Goal: Task Accomplishment & Management: Manage account settings

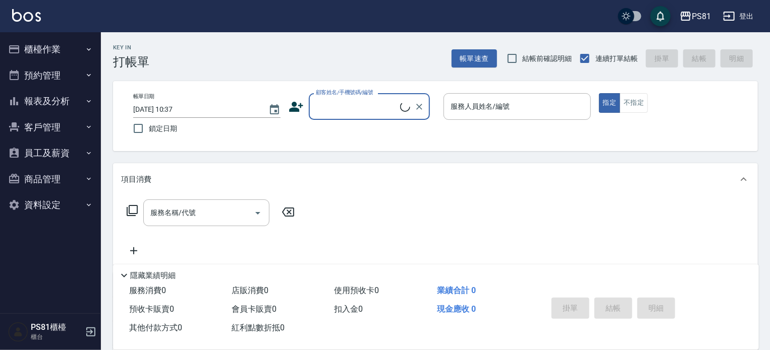
click at [50, 53] on button "櫃檯作業" at bounding box center [50, 49] width 93 height 26
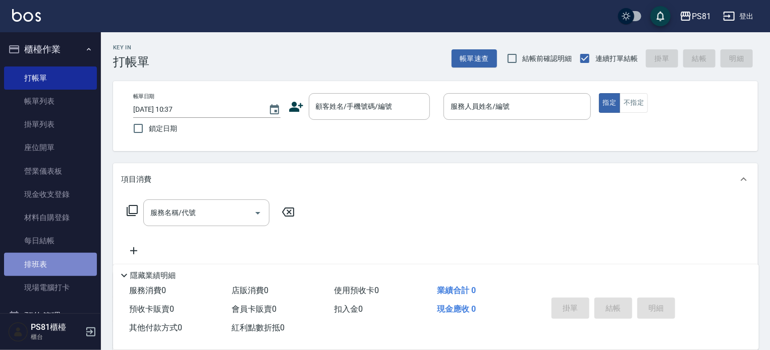
click at [69, 271] on link "排班表" at bounding box center [50, 264] width 93 height 23
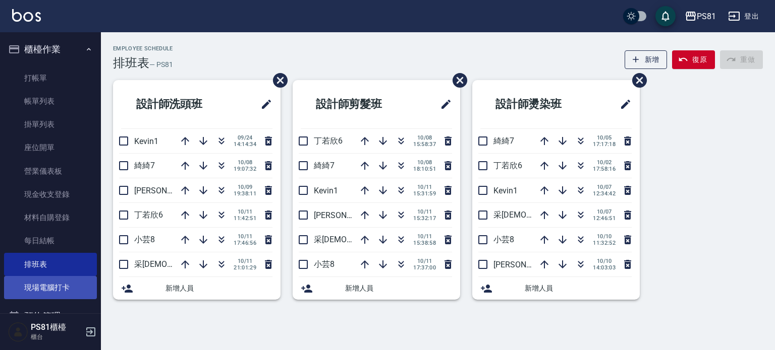
click at [42, 282] on link "現場電腦打卡" at bounding box center [50, 287] width 93 height 23
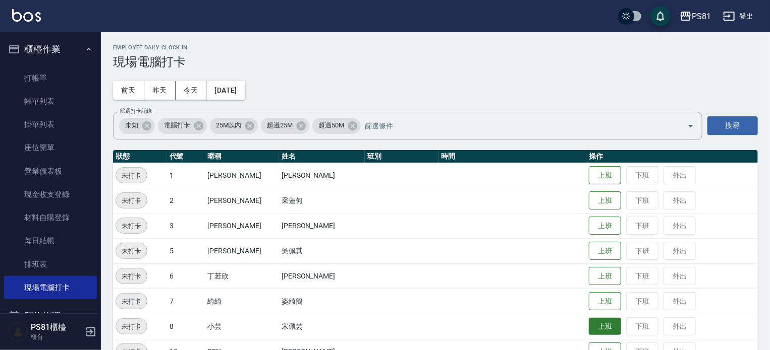
click at [591, 325] on button "上班" at bounding box center [604, 327] width 32 height 18
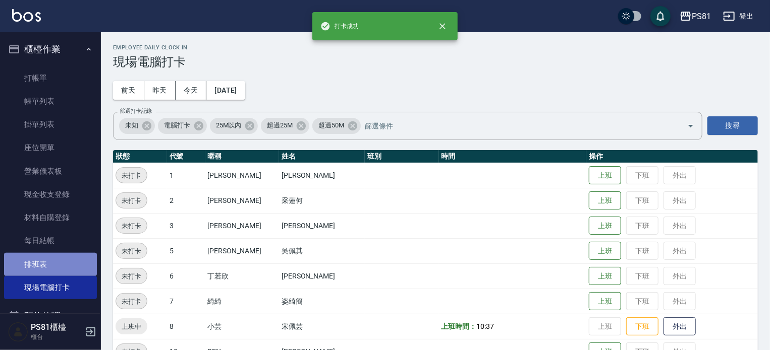
click at [56, 262] on link "排班表" at bounding box center [50, 264] width 93 height 23
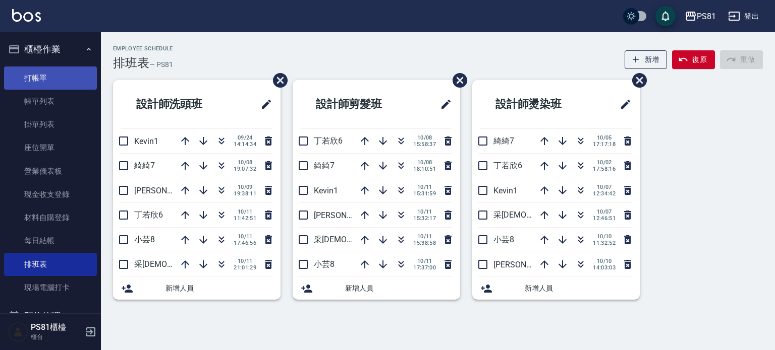
click at [54, 78] on link "打帳單" at bounding box center [50, 78] width 93 height 23
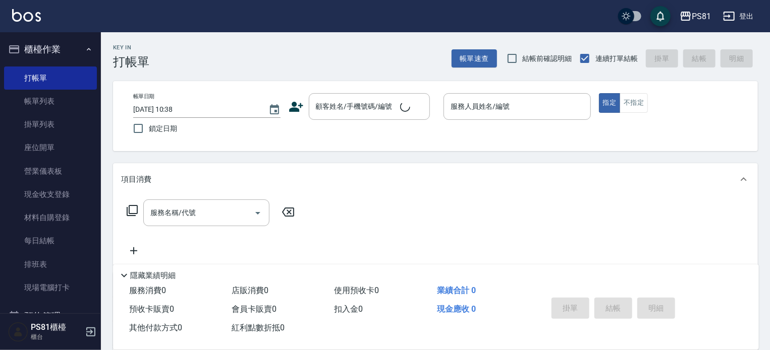
drag, startPoint x: 167, startPoint y: 53, endPoint x: 190, endPoint y: 47, distance: 22.9
click at [190, 47] on div "Key In 打帳單 帳單速查 結帳前確認明細 連續打單結帳 掛單 結帳 明細" at bounding box center [429, 50] width 657 height 37
click at [76, 286] on link "現場電腦打卡" at bounding box center [50, 287] width 93 height 23
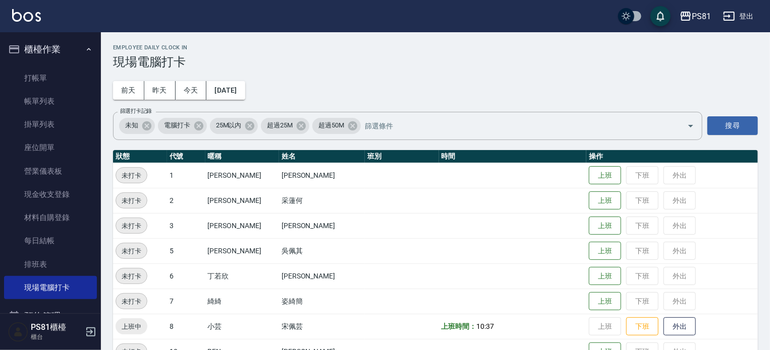
scroll to position [50, 0]
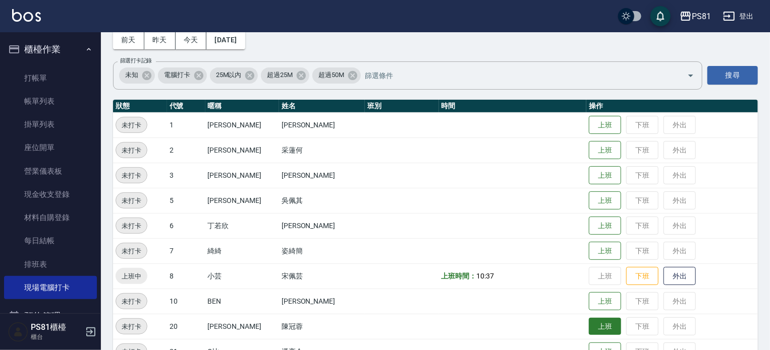
click at [593, 320] on button "上班" at bounding box center [604, 327] width 32 height 18
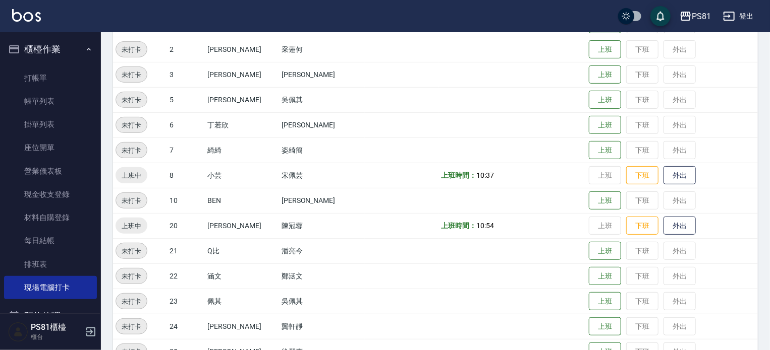
scroll to position [202, 0]
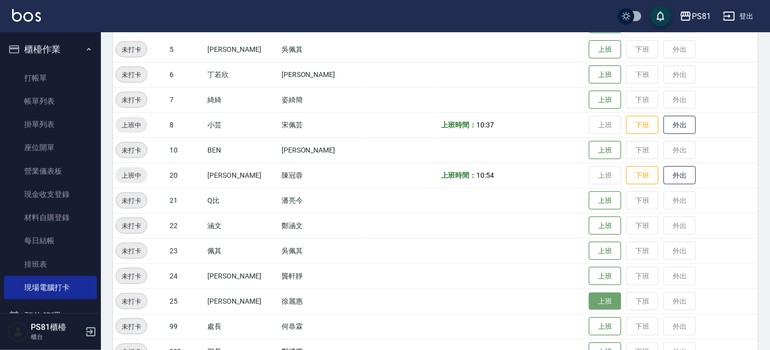
click at [588, 299] on button "上班" at bounding box center [604, 302] width 32 height 18
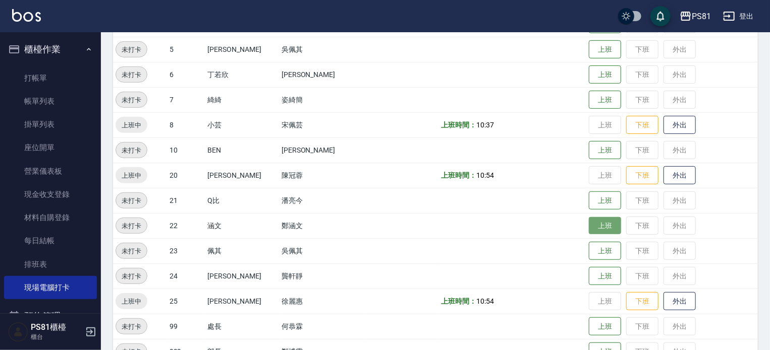
click at [591, 233] on button "上班" at bounding box center [604, 226] width 32 height 18
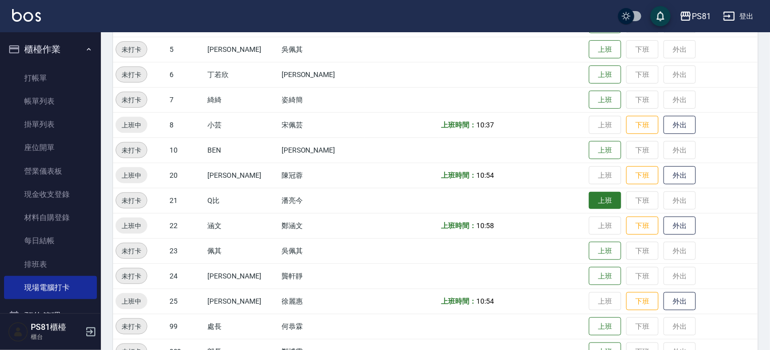
click at [593, 195] on button "上班" at bounding box center [604, 201] width 32 height 18
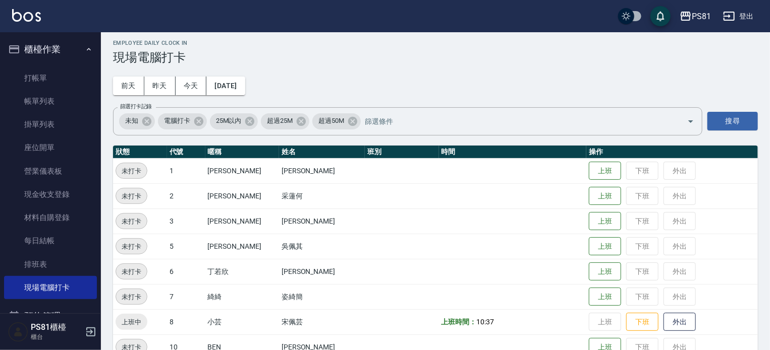
scroll to position [0, 0]
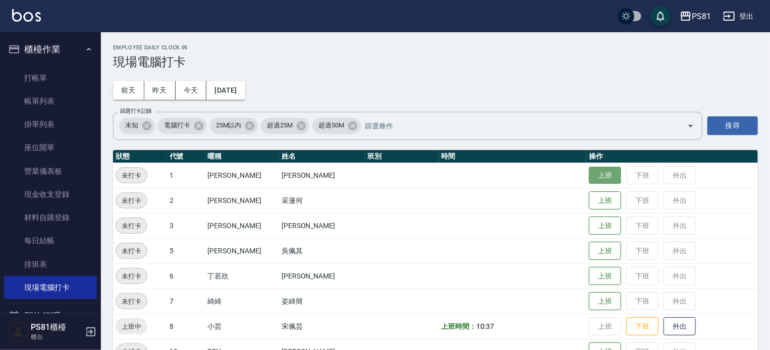
click at [588, 177] on button "上班" at bounding box center [604, 176] width 32 height 18
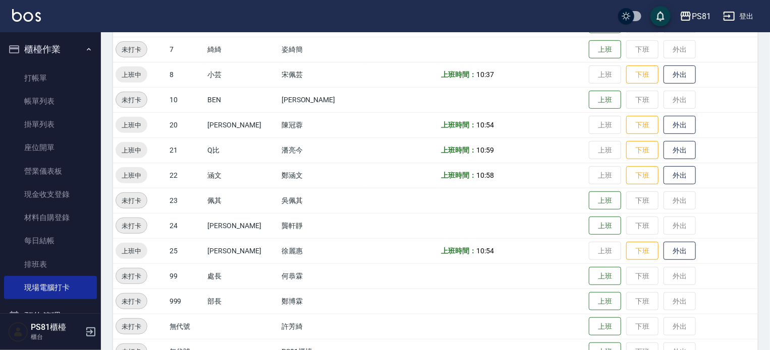
scroll to position [278, 0]
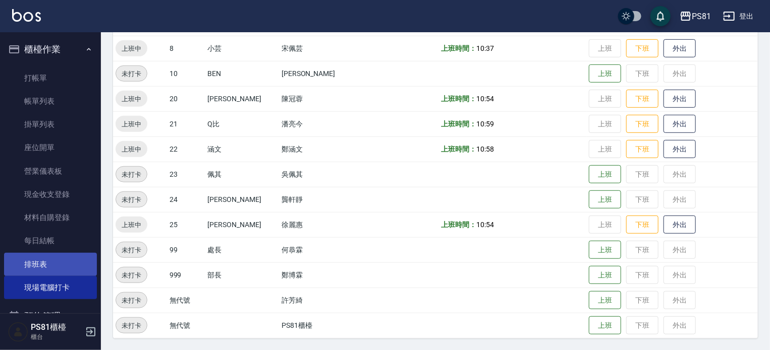
click at [87, 264] on link "排班表" at bounding box center [50, 264] width 93 height 23
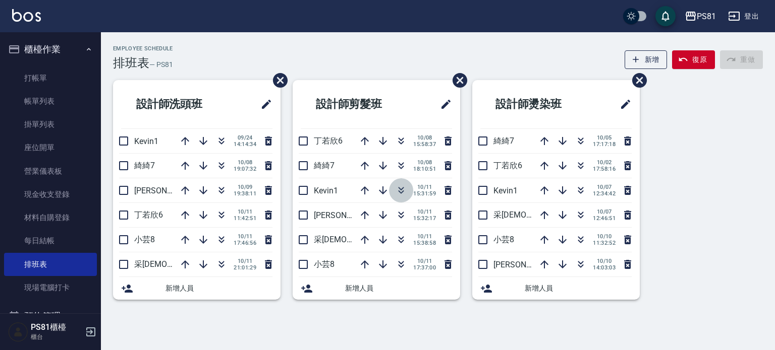
click at [401, 194] on icon "button" at bounding box center [401, 191] width 12 height 12
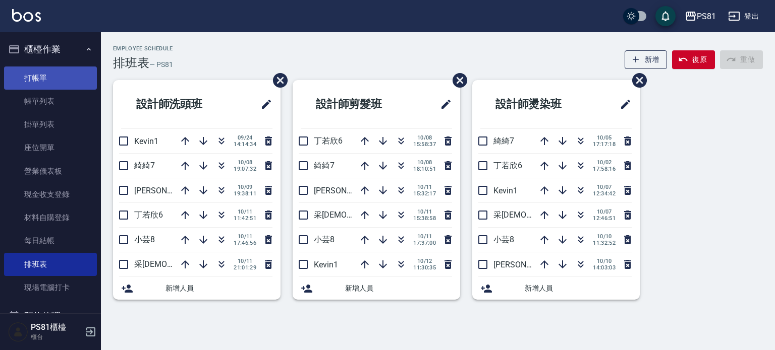
click at [51, 73] on link "打帳單" at bounding box center [50, 78] width 93 height 23
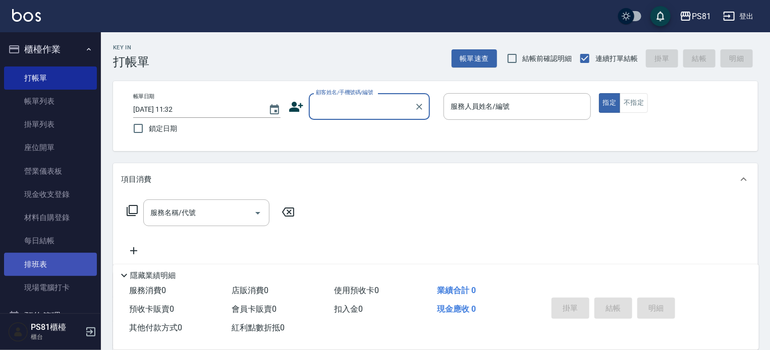
click at [37, 262] on link "排班表" at bounding box center [50, 264] width 93 height 23
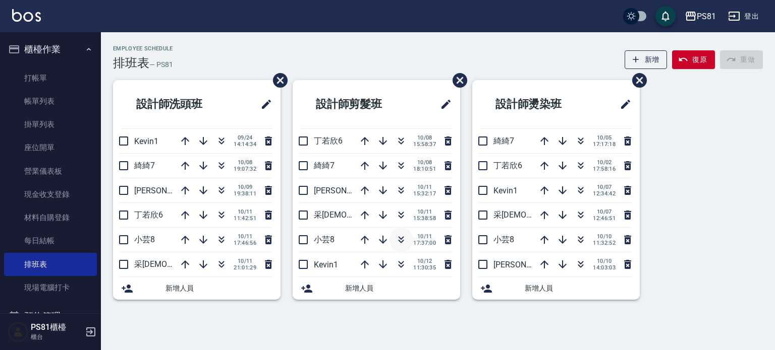
click at [403, 240] on icon "button" at bounding box center [401, 240] width 12 height 12
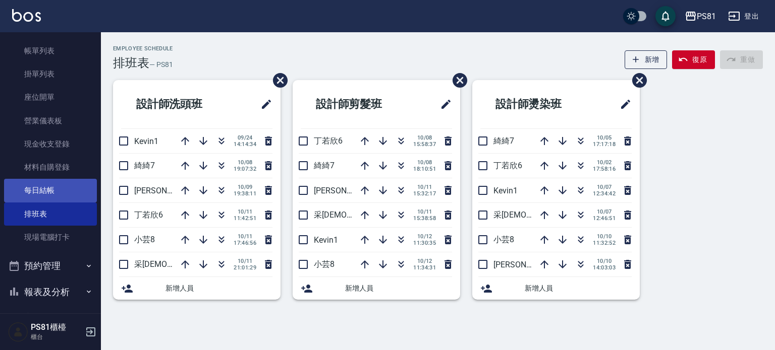
scroll to position [101, 0]
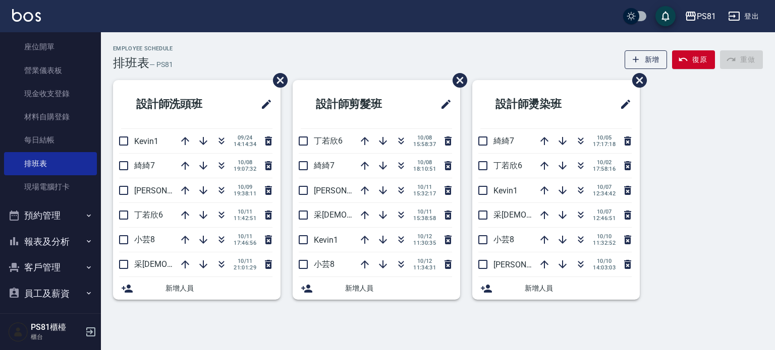
click at [42, 247] on button "報表及分析" at bounding box center [50, 242] width 93 height 26
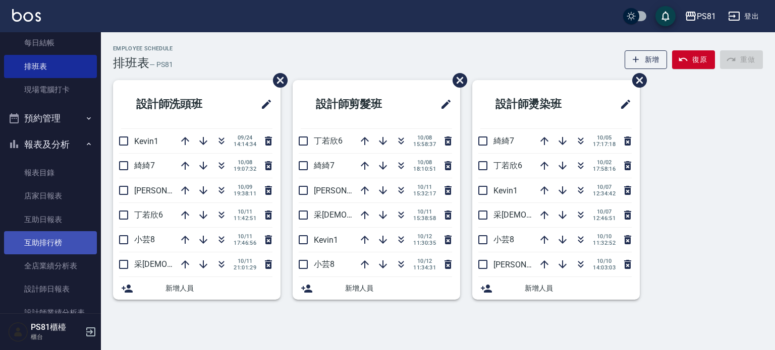
scroll to position [202, 0]
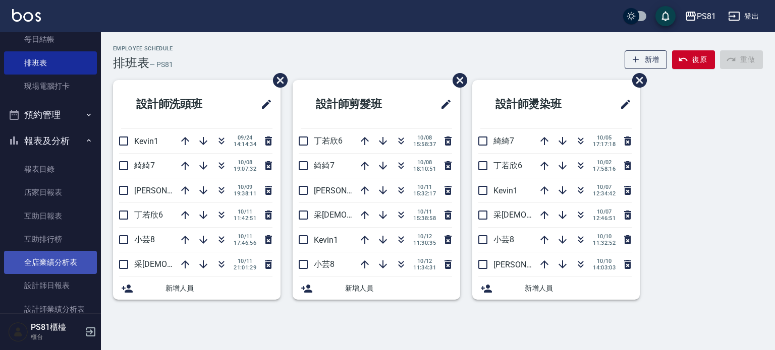
click at [36, 252] on link "全店業績分析表" at bounding box center [50, 262] width 93 height 23
